Goal: Task Accomplishment & Management: Manage account settings

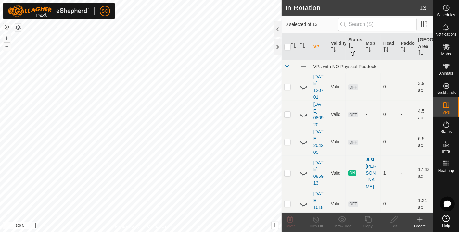
click at [148, 232] on html "SO Schedules Notifications Mobs Animals Neckbands VPs Status Infra Heatmap Help…" at bounding box center [229, 116] width 459 height 232
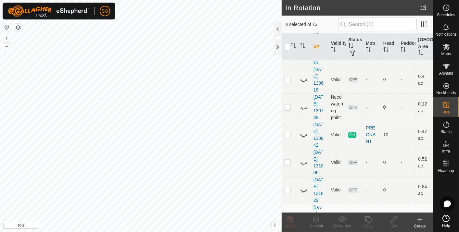
scroll to position [180, 0]
click at [302, 131] on icon at bounding box center [304, 135] width 8 height 8
